Goal: Transaction & Acquisition: Book appointment/travel/reservation

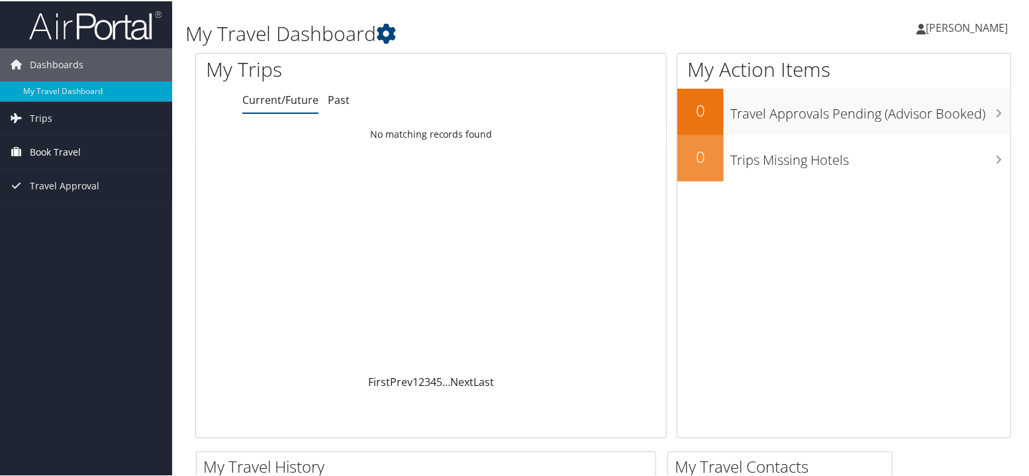
click at [60, 153] on span "Book Travel" at bounding box center [55, 150] width 51 height 33
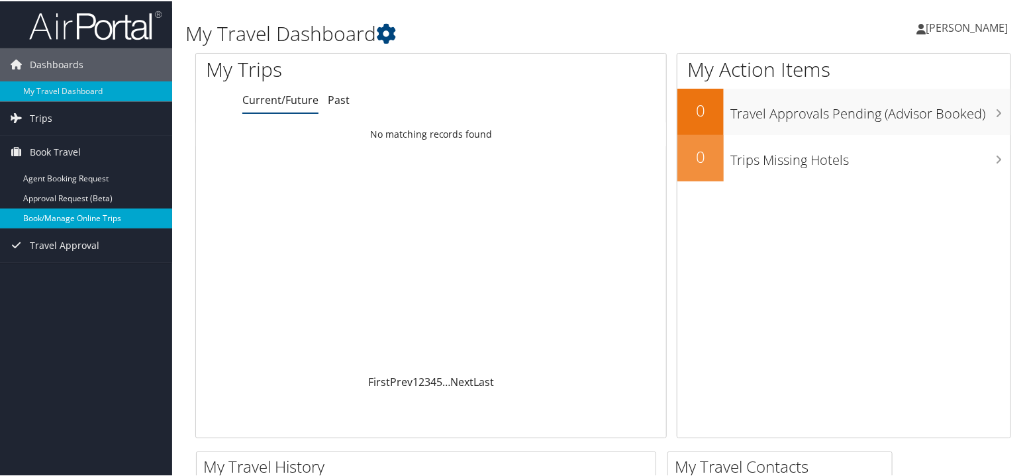
click at [63, 215] on link "Book/Manage Online Trips" at bounding box center [86, 217] width 172 height 20
